Goal: Task Accomplishment & Management: Use online tool/utility

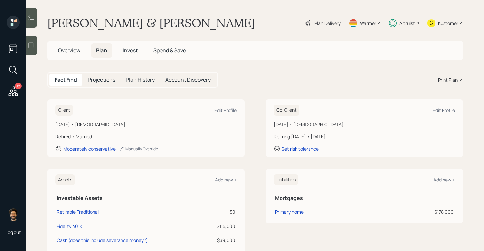
click at [132, 53] on span "Invest" at bounding box center [130, 50] width 15 height 7
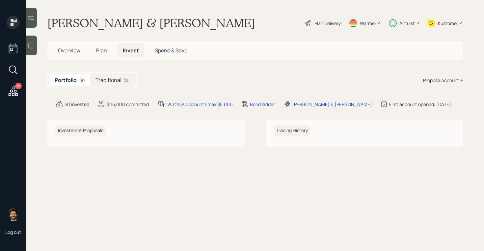
click at [15, 85] on div "12" at bounding box center [18, 86] width 7 height 7
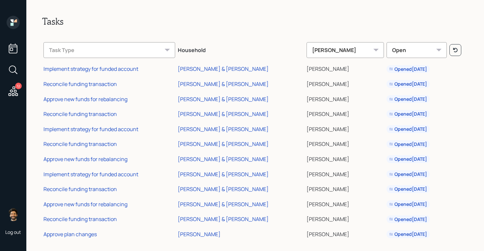
scroll to position [6, 0]
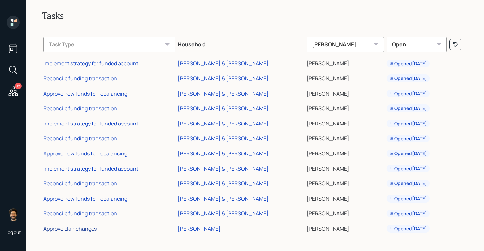
click at [78, 230] on div "Approve plan changes" at bounding box center [69, 228] width 53 height 7
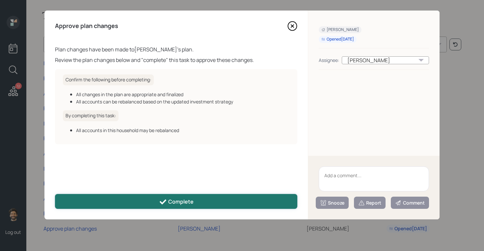
click at [137, 199] on button "Complete" at bounding box center [176, 201] width 242 height 15
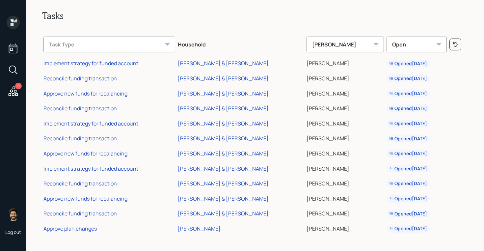
scroll to position [0, 0]
